Goal: Information Seeking & Learning: Learn about a topic

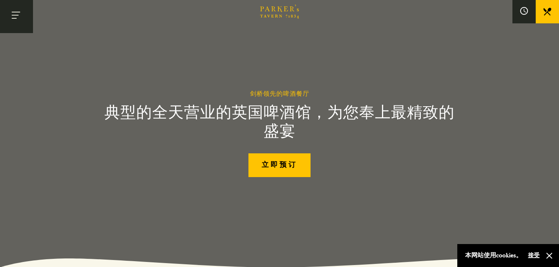
click at [20, 13] on button "切换导航" at bounding box center [16, 16] width 33 height 33
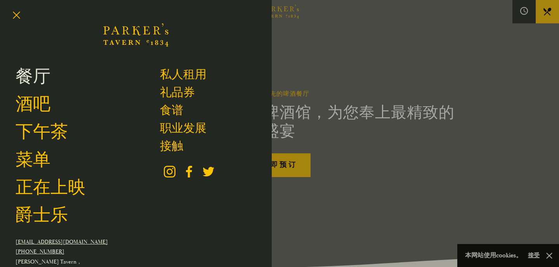
click at [44, 81] on font "餐厅" at bounding box center [33, 77] width 35 height 22
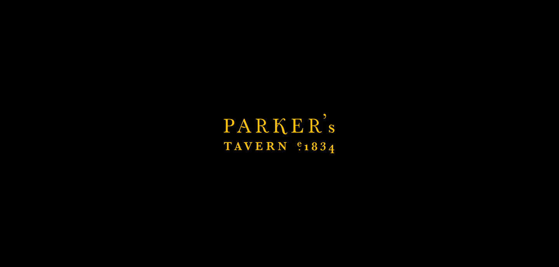
scroll to position [220, 0]
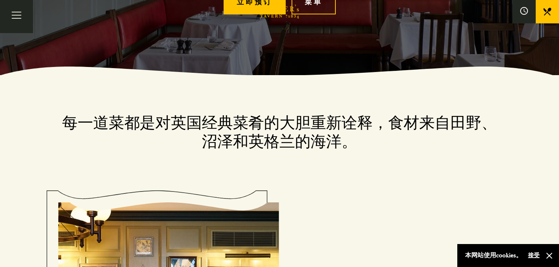
click at [297, 132] on font "每一道菜都是对英国经典菜肴的大胆重新诠释，食材来自田野、沼泽和英格兰的海洋。" at bounding box center [279, 132] width 435 height 38
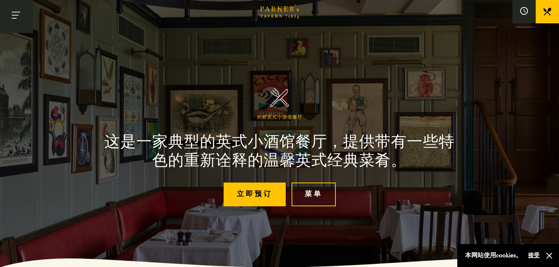
click at [19, 12] on button "切换导航" at bounding box center [16, 16] width 33 height 33
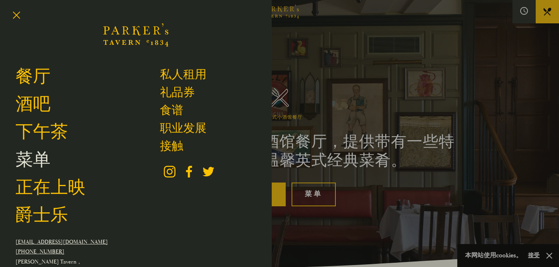
click at [36, 166] on font "菜单" at bounding box center [33, 160] width 35 height 22
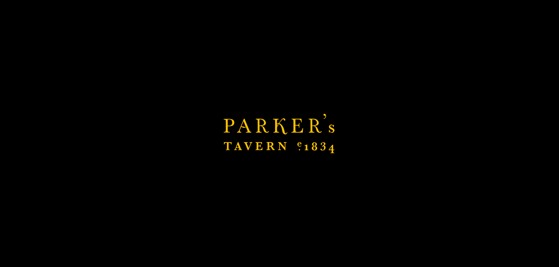
scroll to position [232, 0]
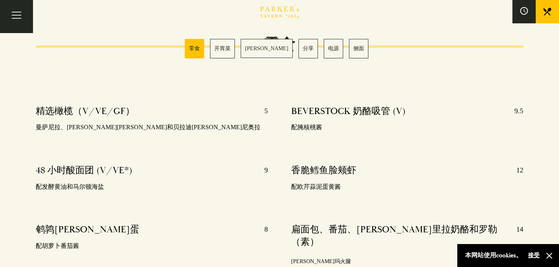
scroll to position [265, 0]
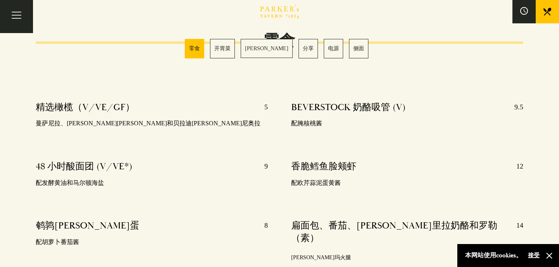
click at [215, 185] on p "配发酵黄油和马尔顿海盐" at bounding box center [152, 182] width 232 height 11
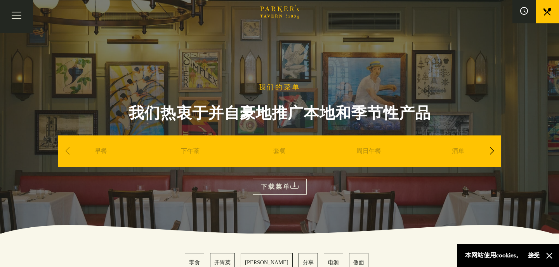
click at [282, 152] on font "套餐" at bounding box center [280, 150] width 12 height 7
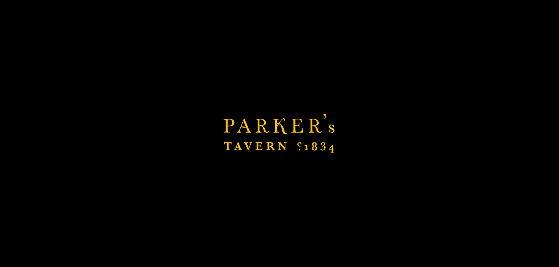
scroll to position [533, 0]
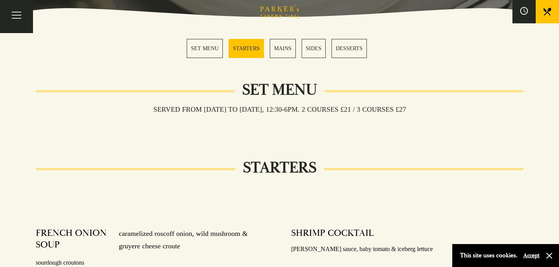
scroll to position [217, 0]
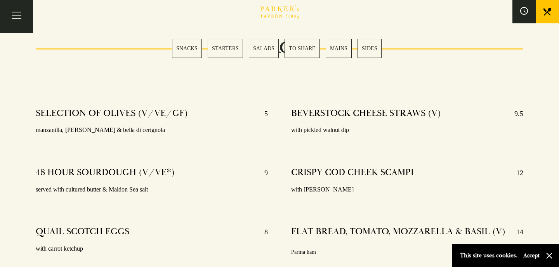
scroll to position [27, 0]
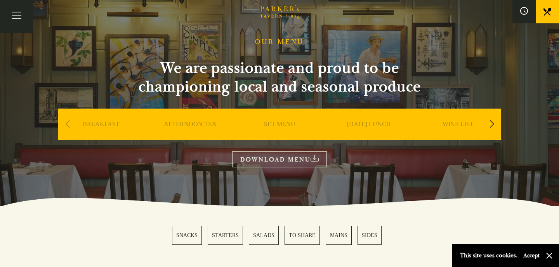
click at [497, 119] on div "Next slide" at bounding box center [492, 123] width 10 height 17
click at [369, 124] on link "A LA CARTE" at bounding box center [369, 135] width 36 height 31
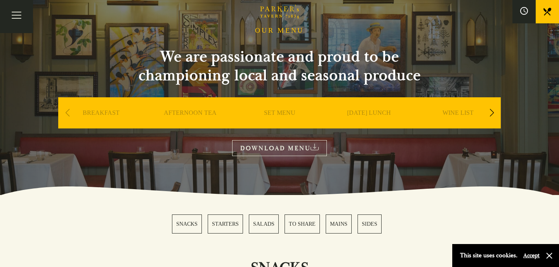
scroll to position [38, 0]
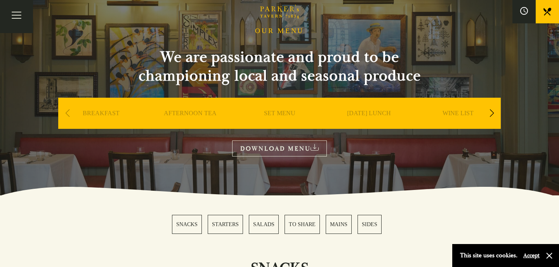
click at [495, 107] on div "Next slide" at bounding box center [492, 113] width 10 height 17
click at [460, 110] on link "DESSERT" at bounding box center [458, 124] width 27 height 31
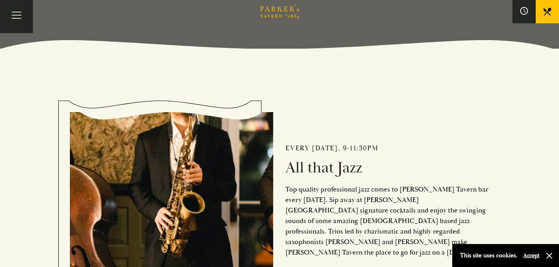
scroll to position [220, 0]
